Goal: Transaction & Acquisition: Purchase product/service

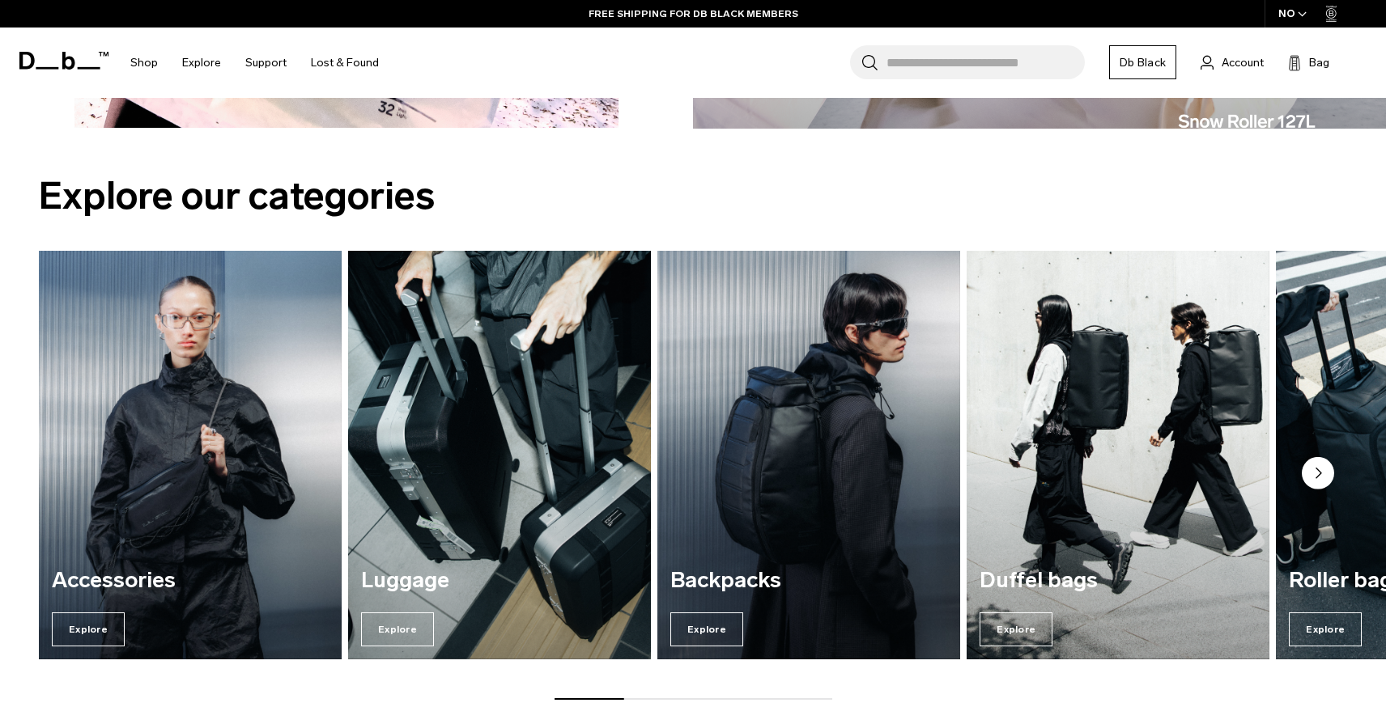
scroll to position [1984, 0]
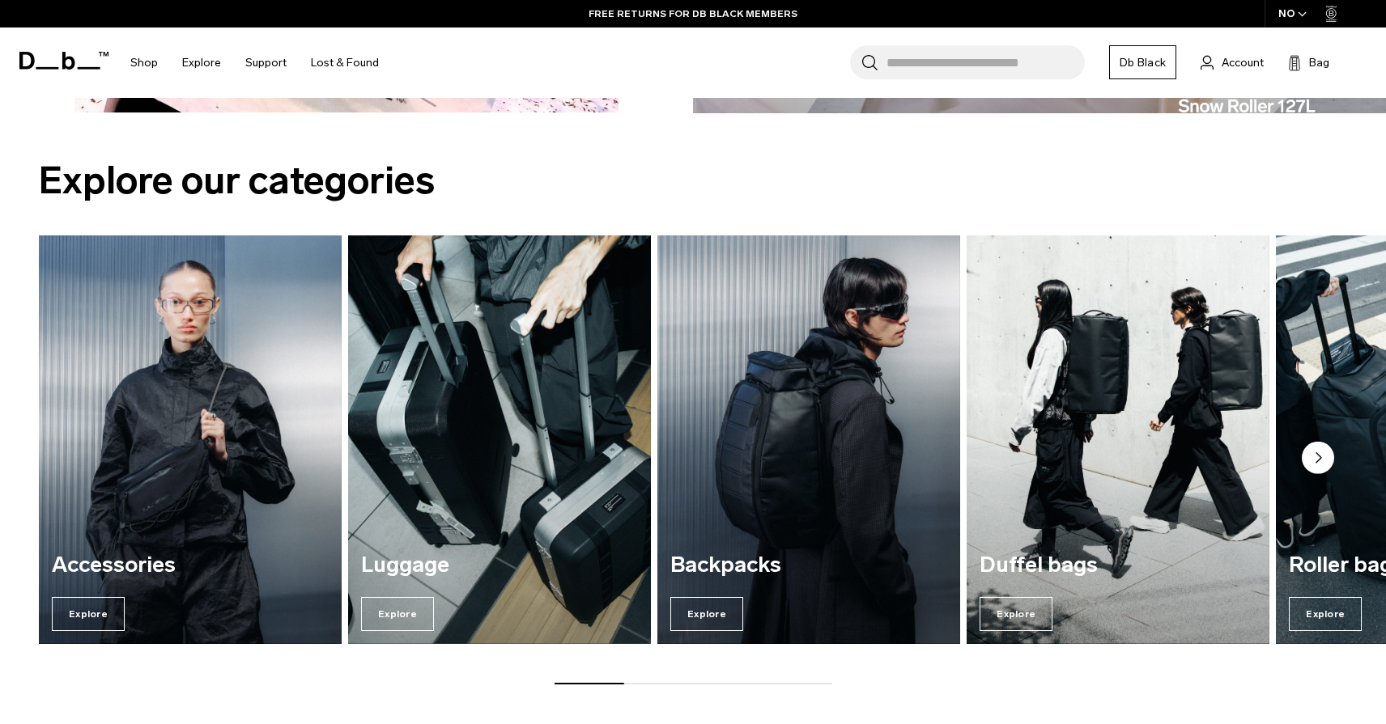
click at [1319, 456] on icon "Next slide" at bounding box center [1318, 458] width 5 height 10
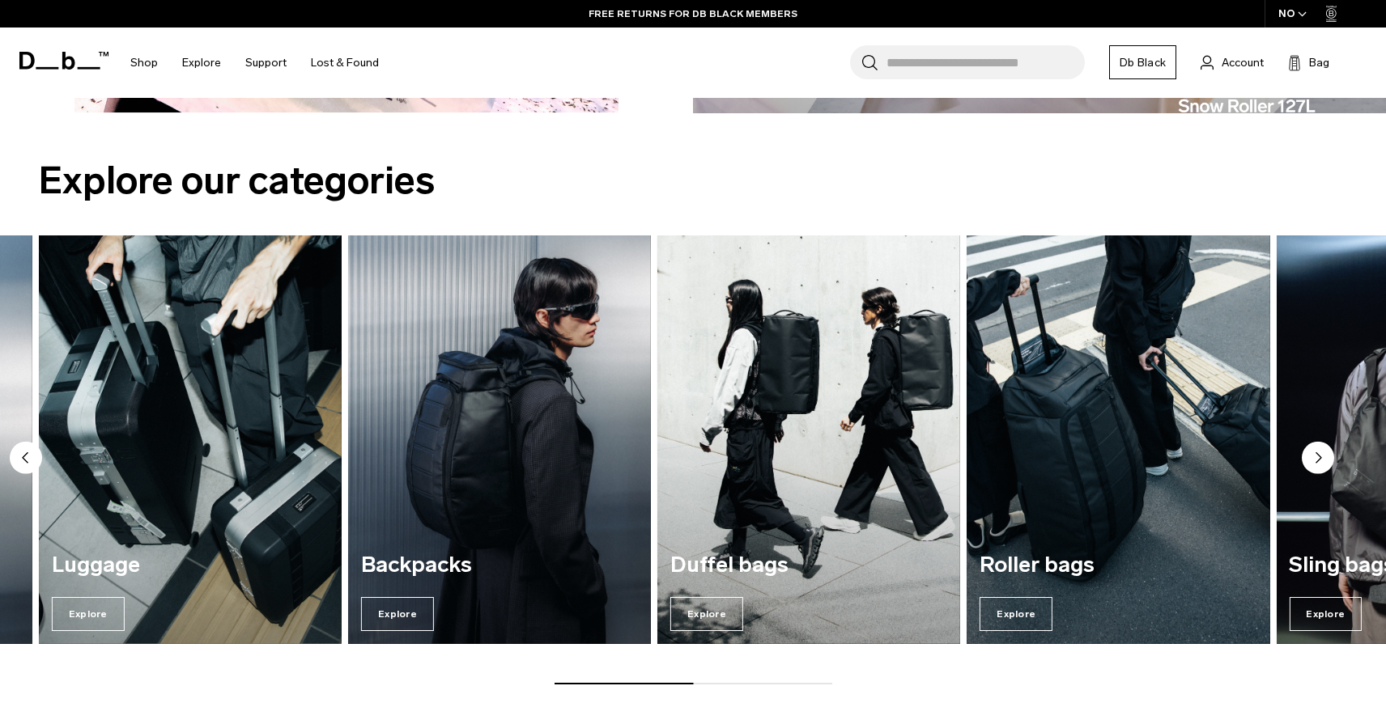
click at [1319, 456] on icon "Next slide" at bounding box center [1318, 458] width 5 height 10
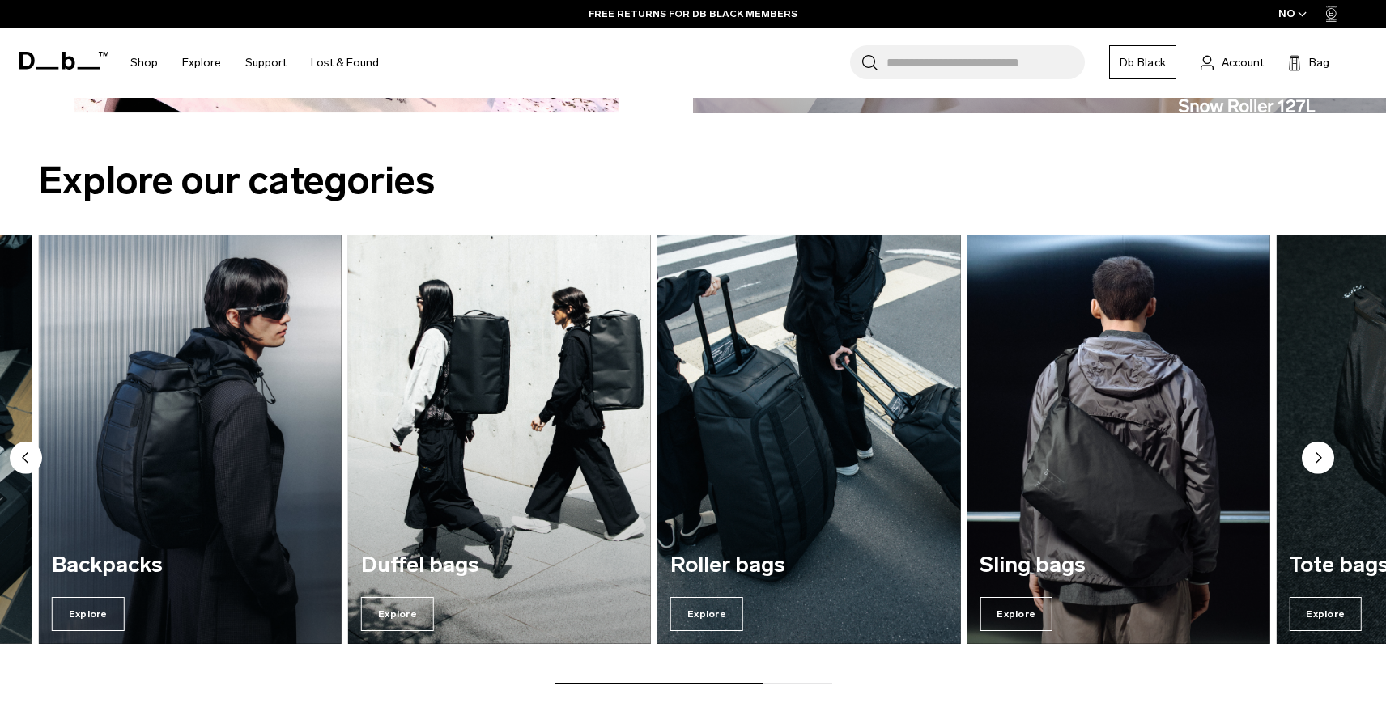
click at [1319, 456] on icon "Next slide" at bounding box center [1318, 458] width 5 height 10
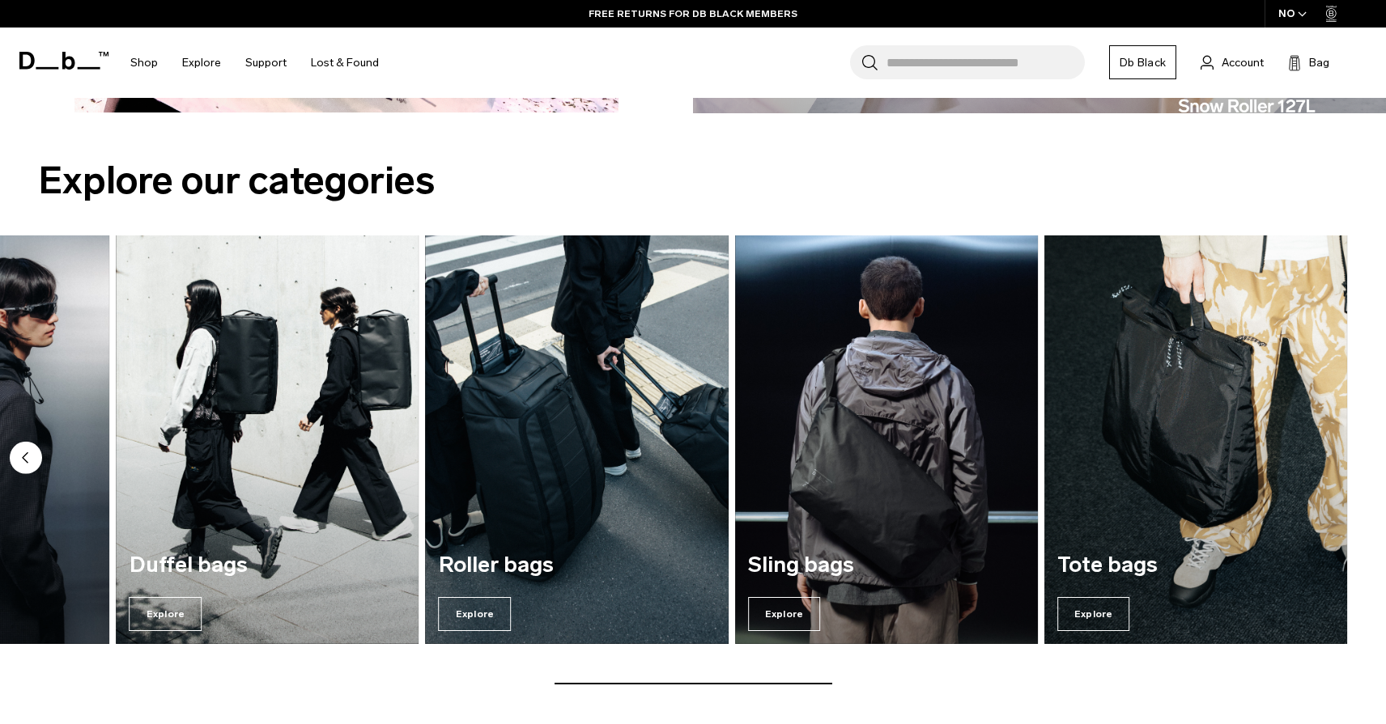
click at [1319, 456] on img "7 / 7" at bounding box center [1195, 440] width 303 height 409
